Goal: Information Seeking & Learning: Find specific fact

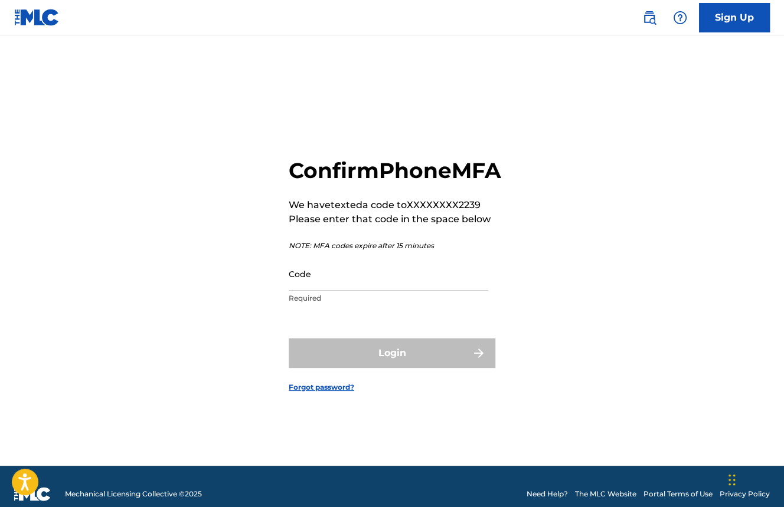
click at [366, 291] on input "Code" at bounding box center [388, 274] width 199 height 34
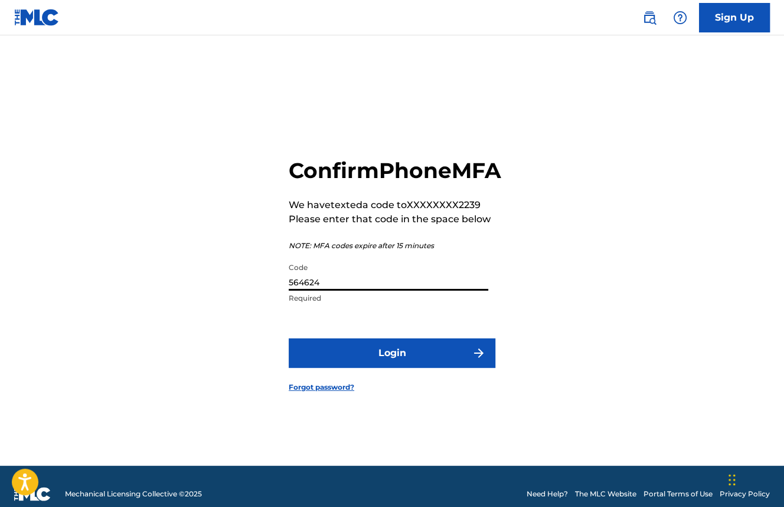
type input "564624"
click at [383, 359] on button "Login" at bounding box center [392, 354] width 207 height 30
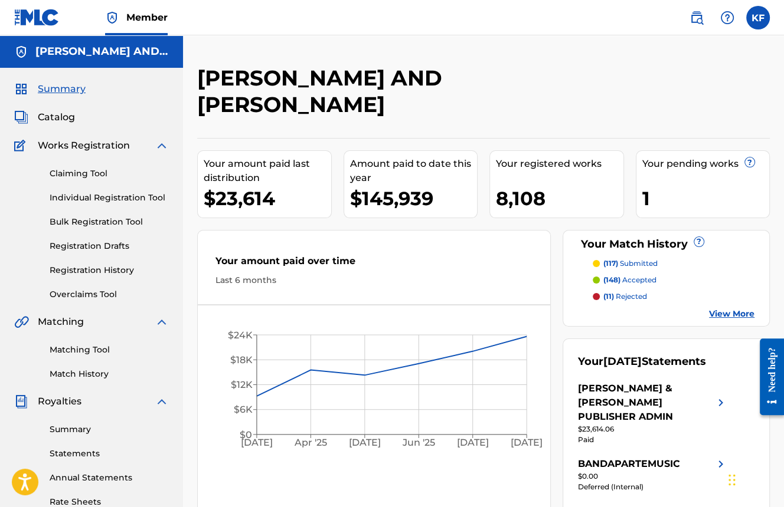
click at [688, 19] on link at bounding box center [696, 18] width 24 height 24
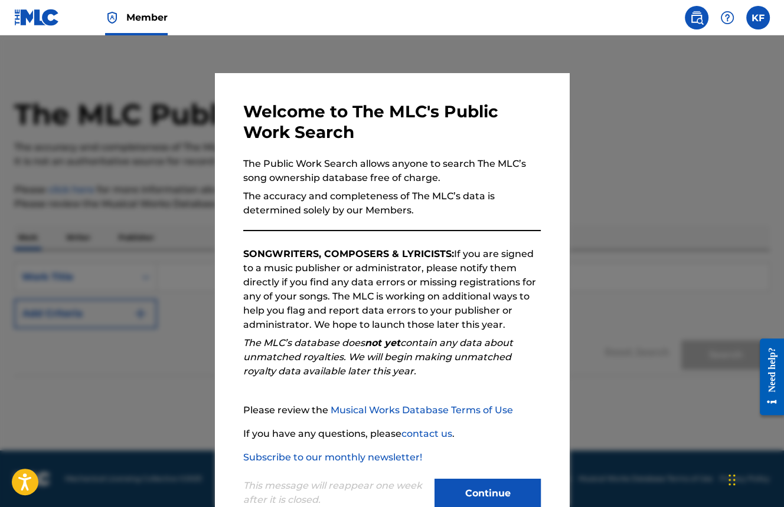
drag, startPoint x: 512, startPoint y: 484, endPoint x: 411, endPoint y: 364, distance: 156.2
click at [512, 484] on button "Continue" at bounding box center [487, 494] width 106 height 30
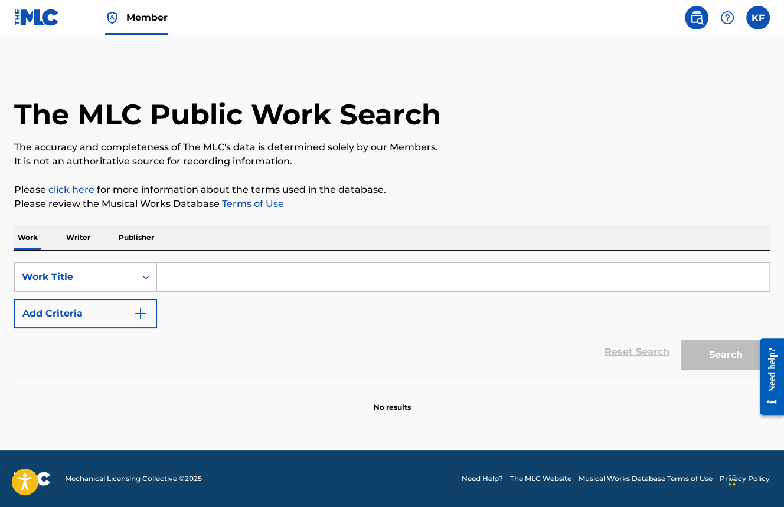
drag, startPoint x: 296, startPoint y: 270, endPoint x: 297, endPoint y: 261, distance: 8.9
click at [297, 265] on input "Search Form" at bounding box center [463, 277] width 612 height 28
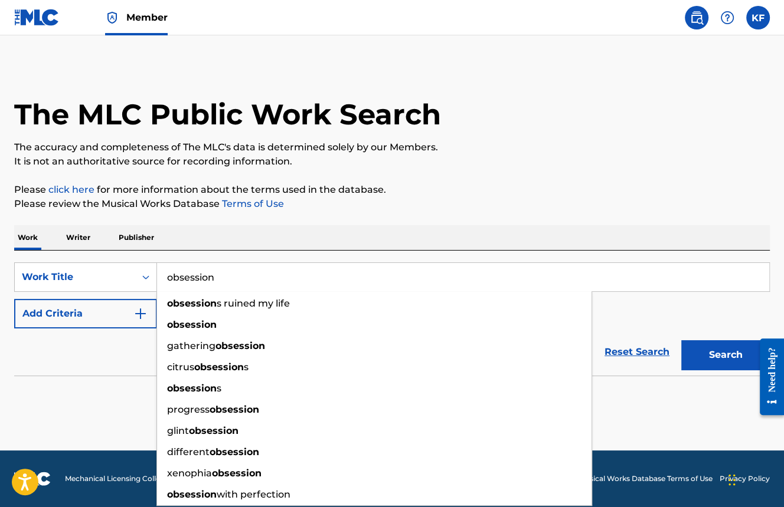
type input "obsession"
drag, startPoint x: 122, startPoint y: 345, endPoint x: 129, endPoint y: 338, distance: 10.0
click at [123, 344] on div "Reset Search Search" at bounding box center [391, 352] width 755 height 47
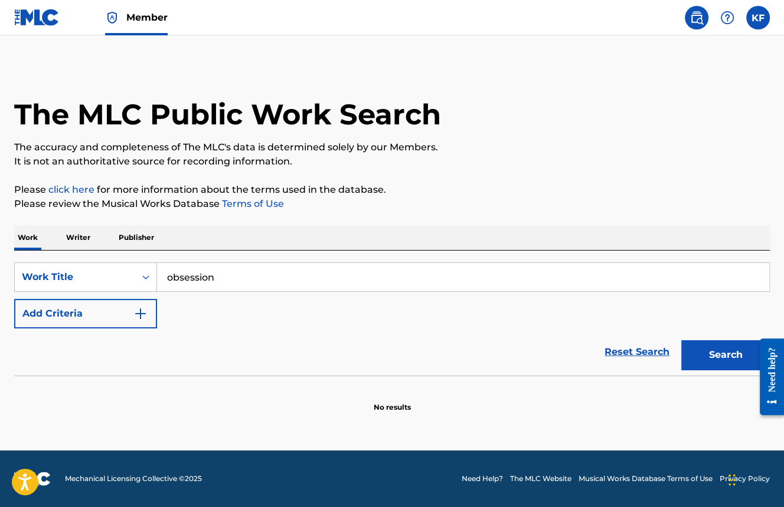
click at [132, 320] on button "Add Criteria" at bounding box center [85, 314] width 143 height 30
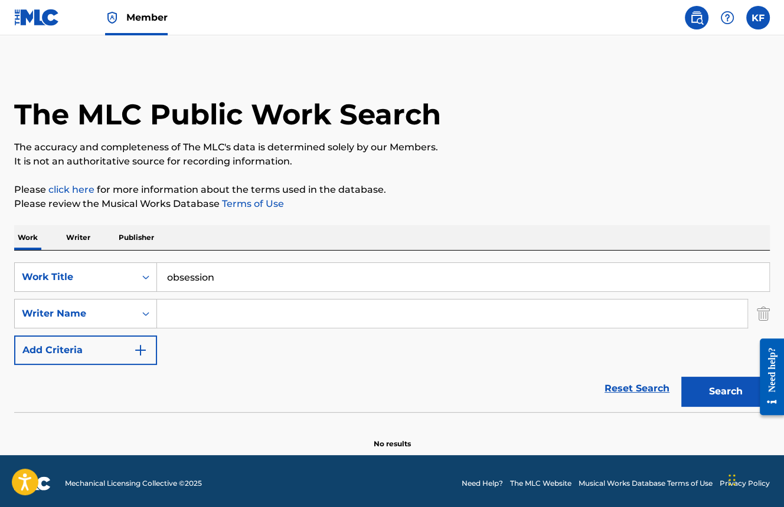
drag, startPoint x: 166, startPoint y: 320, endPoint x: 182, endPoint y: 315, distance: 16.8
click at [170, 320] on input "Search Form" at bounding box center [452, 314] width 590 height 28
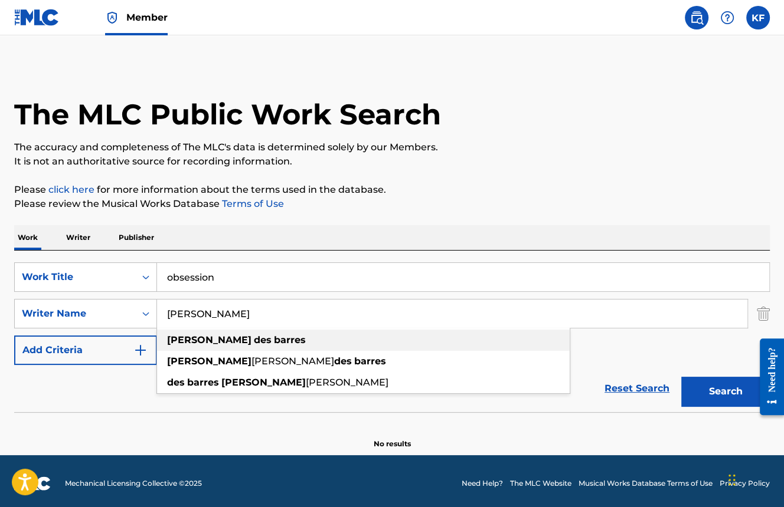
type input "[PERSON_NAME]"
click at [274, 342] on strong "barres" at bounding box center [290, 340] width 32 height 11
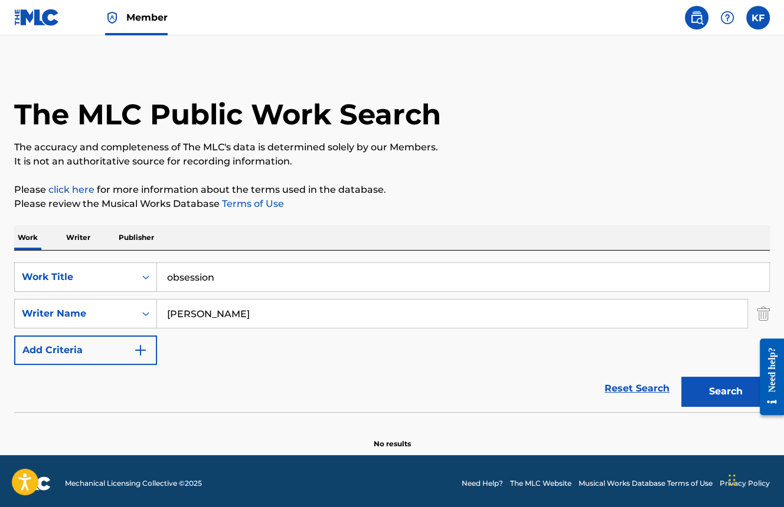
drag, startPoint x: 731, startPoint y: 409, endPoint x: 716, endPoint y: 384, distance: 29.1
click at [730, 408] on div "Search" at bounding box center [722, 388] width 94 height 47
click at [716, 384] on button "Search" at bounding box center [725, 392] width 89 height 30
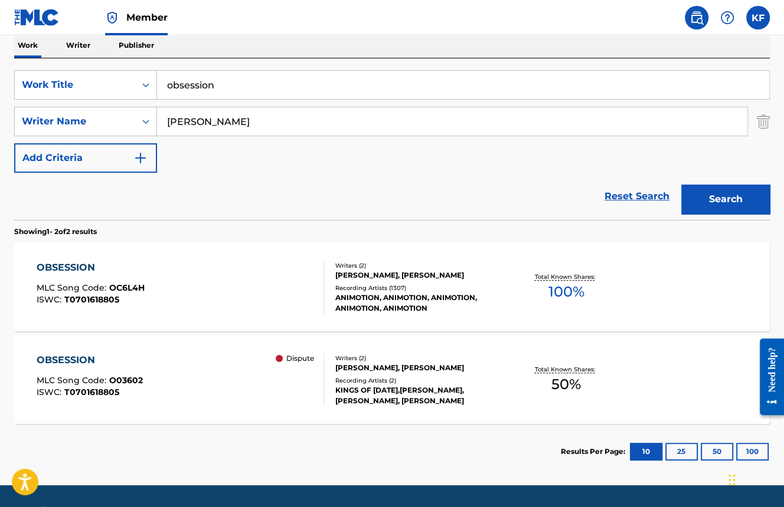
scroll to position [195, 0]
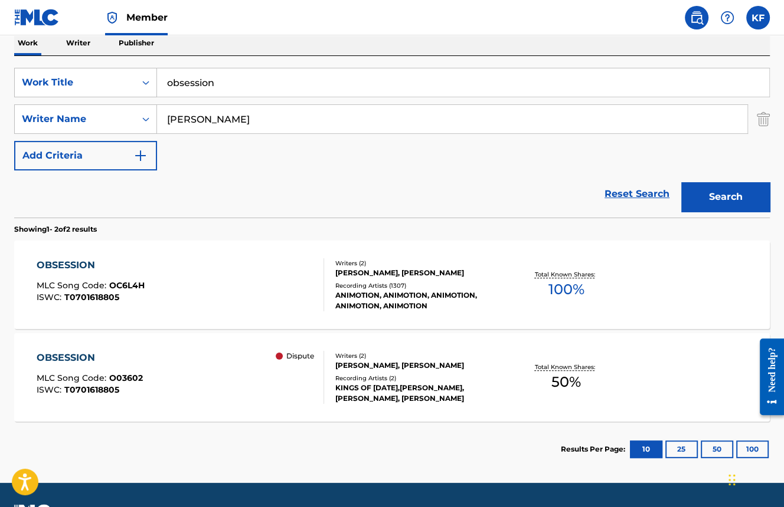
click at [240, 373] on div "OBSESSION MLC Song Code : O03602 ISWC : T0701618805 Dispute" at bounding box center [180, 377] width 287 height 53
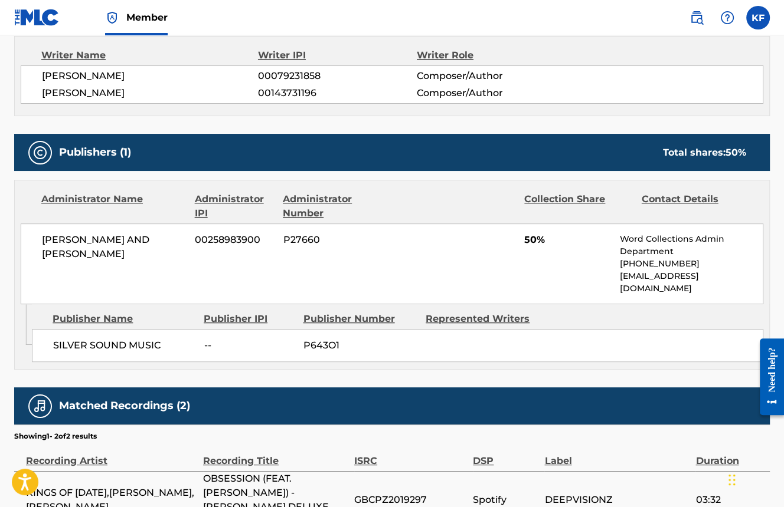
scroll to position [429, 0]
